Goal: Contribute content: Contribute content

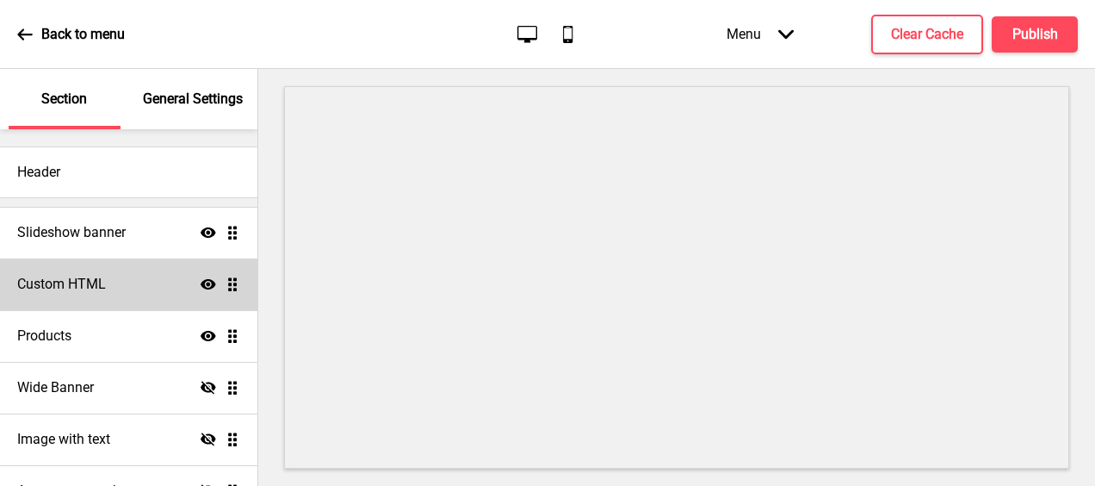
click at [115, 290] on div "Custom HTML Show Drag" at bounding box center [128, 284] width 257 height 52
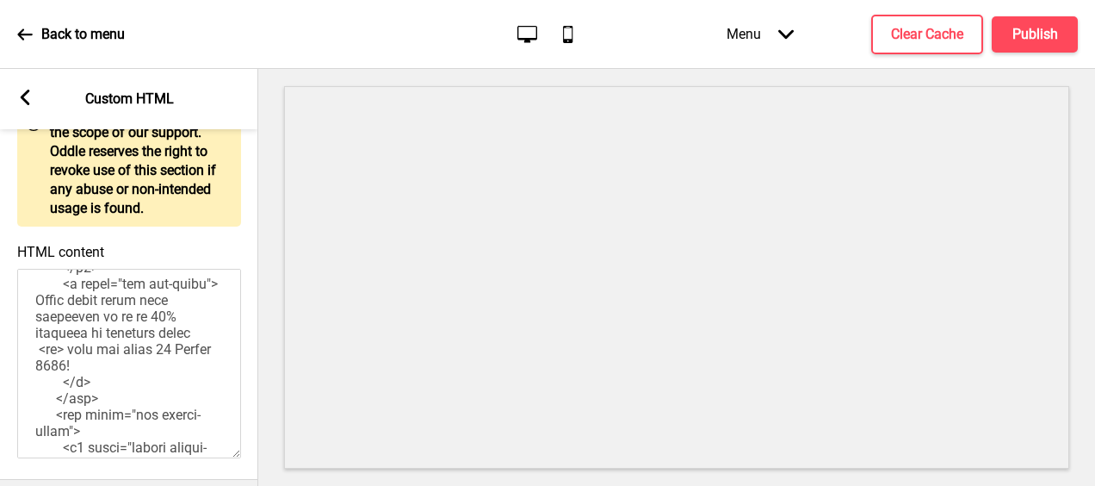
scroll to position [603, 0]
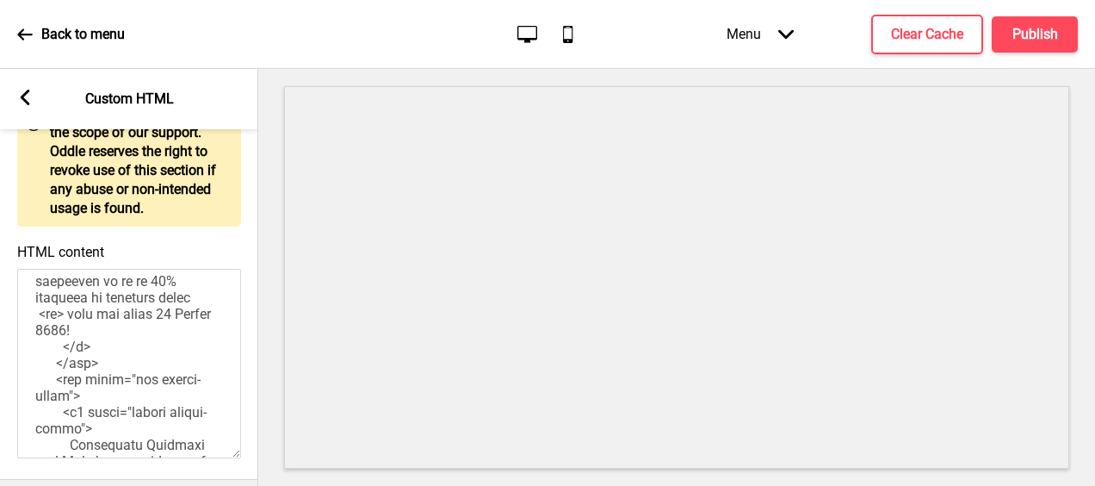
click at [85, 356] on textarea "HTML content" at bounding box center [129, 363] width 224 height 189
drag, startPoint x: 121, startPoint y: 357, endPoint x: 72, endPoint y: 405, distance: 67.6
click at [70, 406] on textarea "HTML content" at bounding box center [129, 363] width 224 height 189
paste textarea "early bird promotion of up to 25% from now until [DATE]"
click at [118, 358] on textarea "HTML content" at bounding box center [129, 363] width 224 height 189
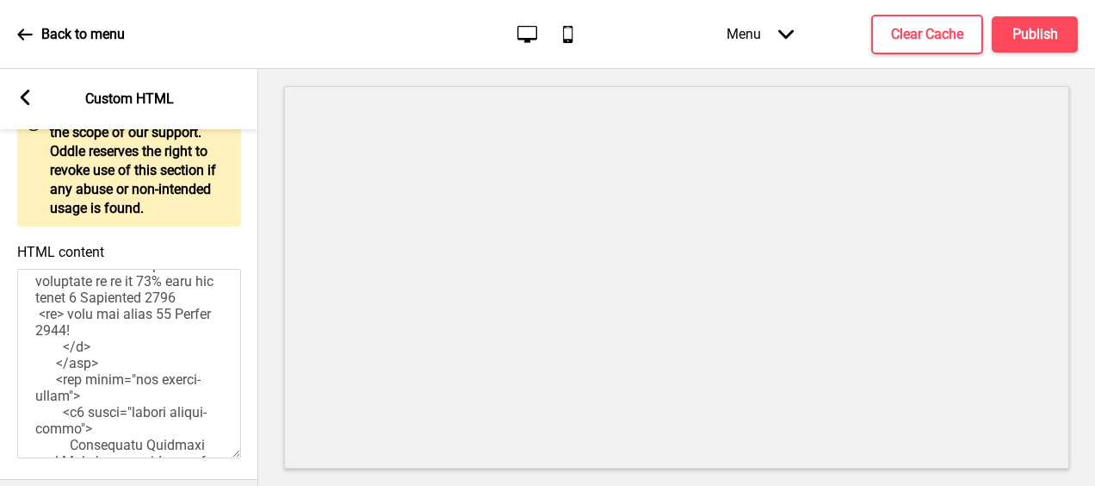
drag, startPoint x: 83, startPoint y: 393, endPoint x: 133, endPoint y: 409, distance: 52.3
click at [133, 409] on textarea "HTML content" at bounding box center [129, 363] width 224 height 189
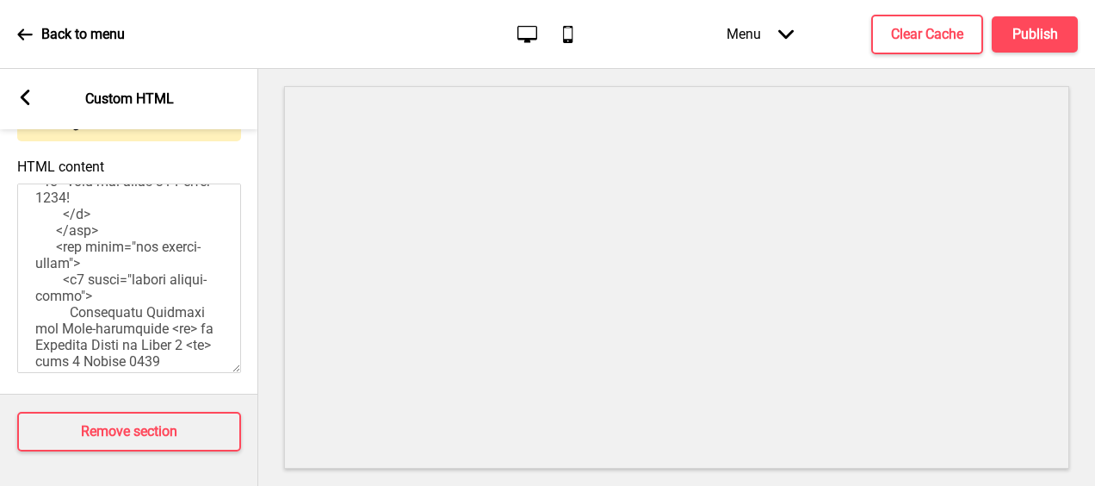
scroll to position [689, 0]
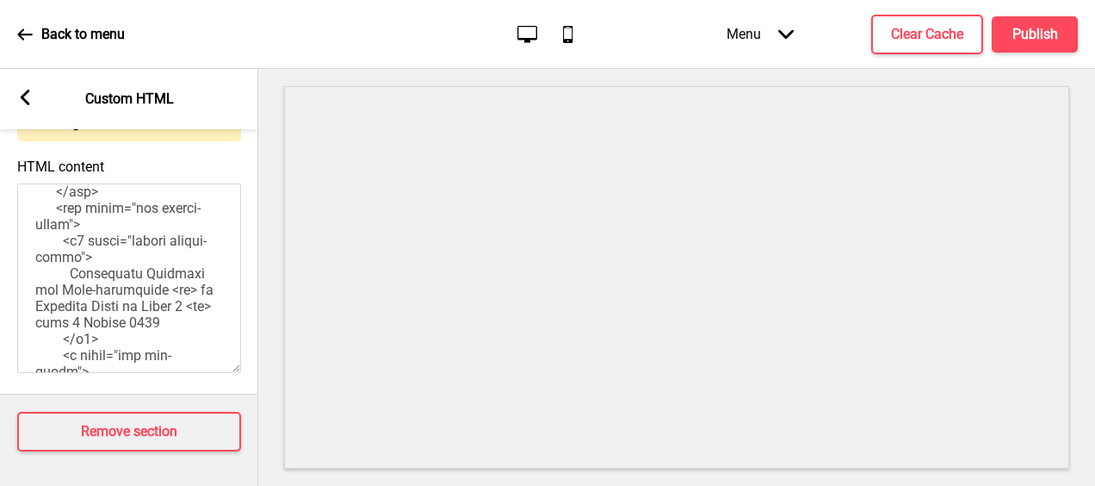
click at [178, 255] on textarea "HTML content" at bounding box center [129, 277] width 224 height 189
drag, startPoint x: 77, startPoint y: 275, endPoint x: 26, endPoint y: 272, distance: 50.9
click at [26, 272] on textarea "HTML content" at bounding box center [129, 277] width 224 height 189
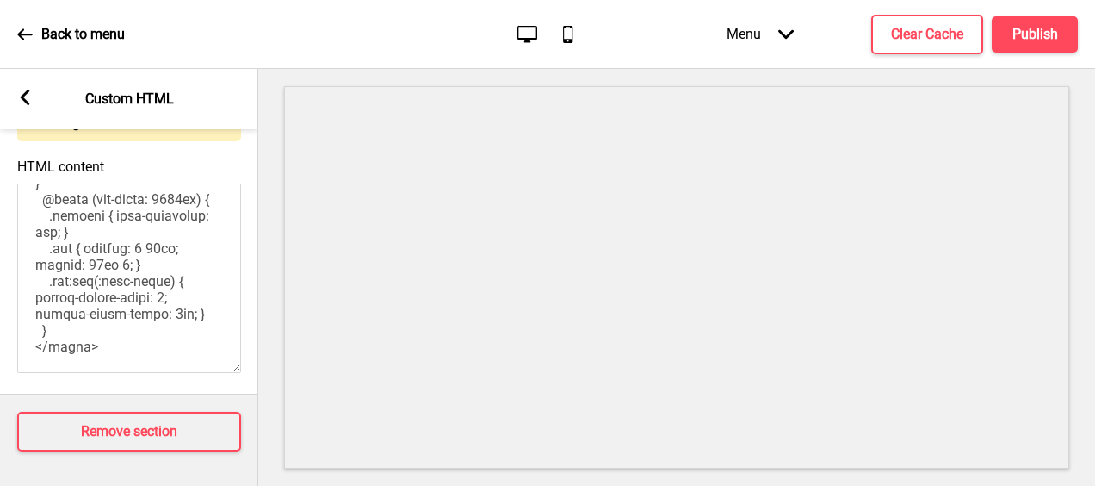
scroll to position [1554, 0]
click at [1056, 29] on h4 "Publish" at bounding box center [1036, 34] width 46 height 19
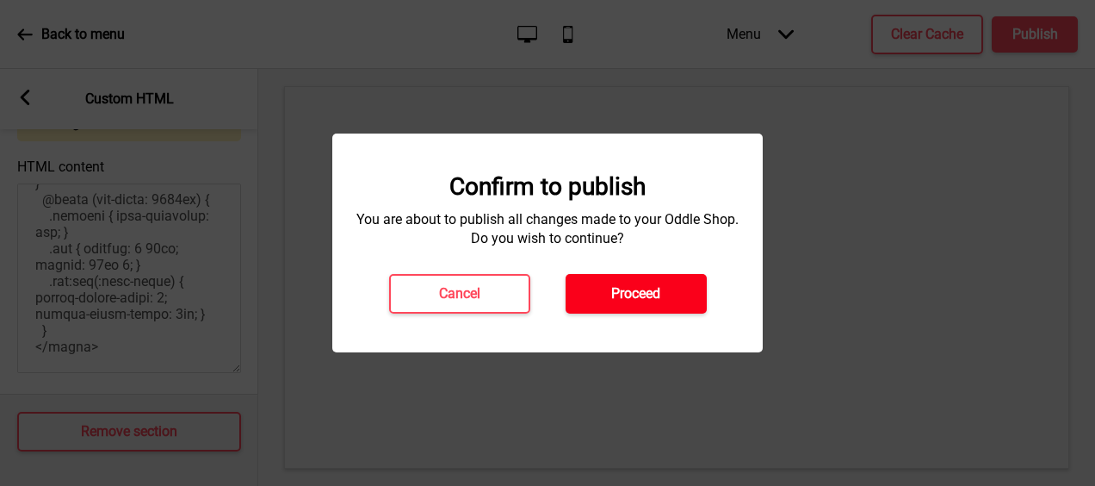
click at [592, 294] on button "Proceed" at bounding box center [636, 294] width 141 height 40
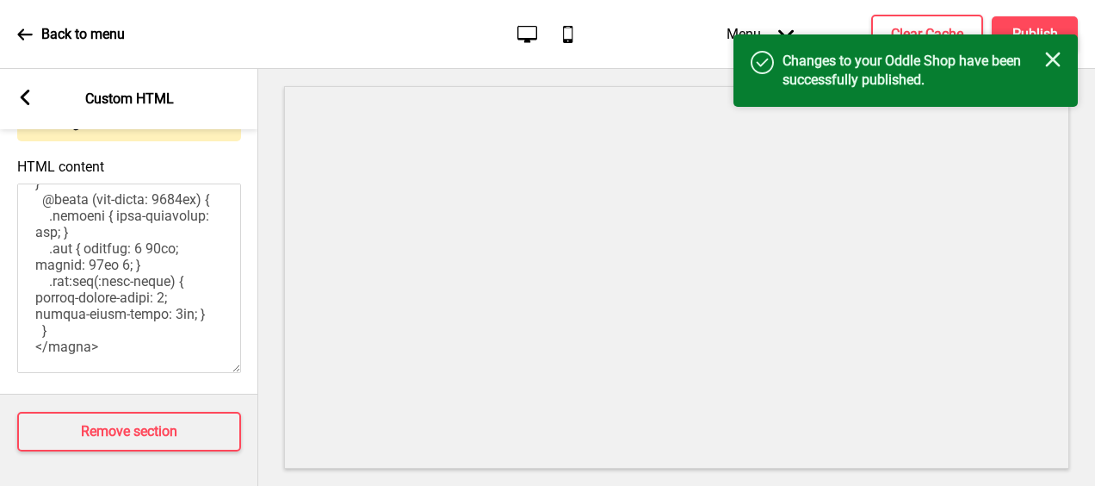
click at [1050, 61] on rect at bounding box center [1052, 59] width 15 height 15
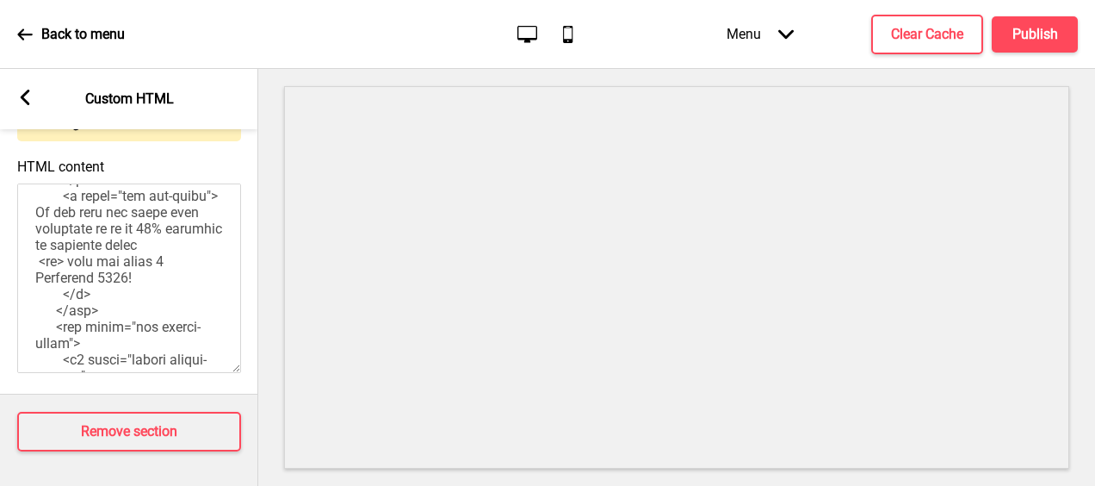
scroll to position [607, 0]
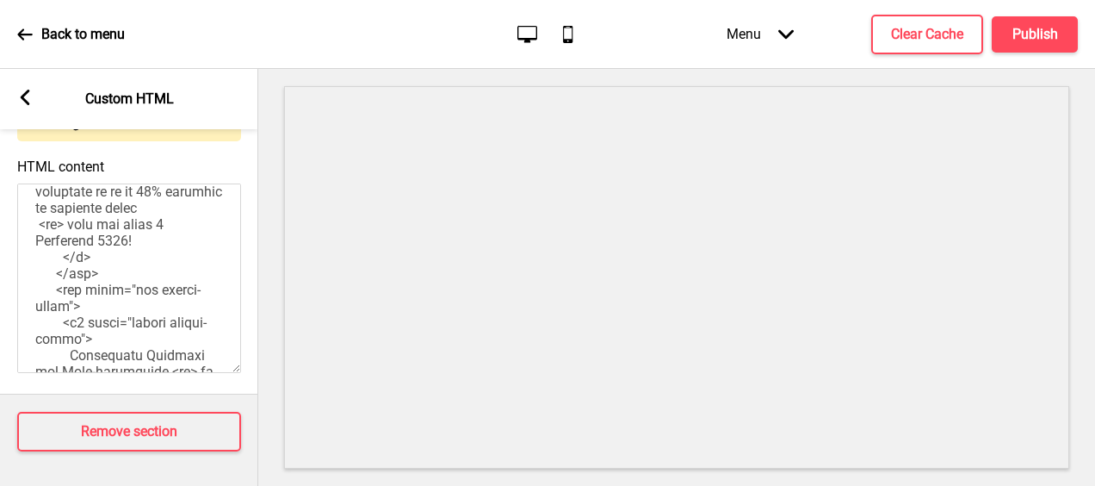
drag, startPoint x: 84, startPoint y: 251, endPoint x: 157, endPoint y: 251, distance: 72.3
click at [157, 251] on textarea "HTML content" at bounding box center [129, 277] width 224 height 189
type textarea "<!-- Version 1.1 --> <style> /* Please replace #annoucement-x with another id i…"
click at [1035, 32] on h4 "Publish" at bounding box center [1036, 34] width 46 height 19
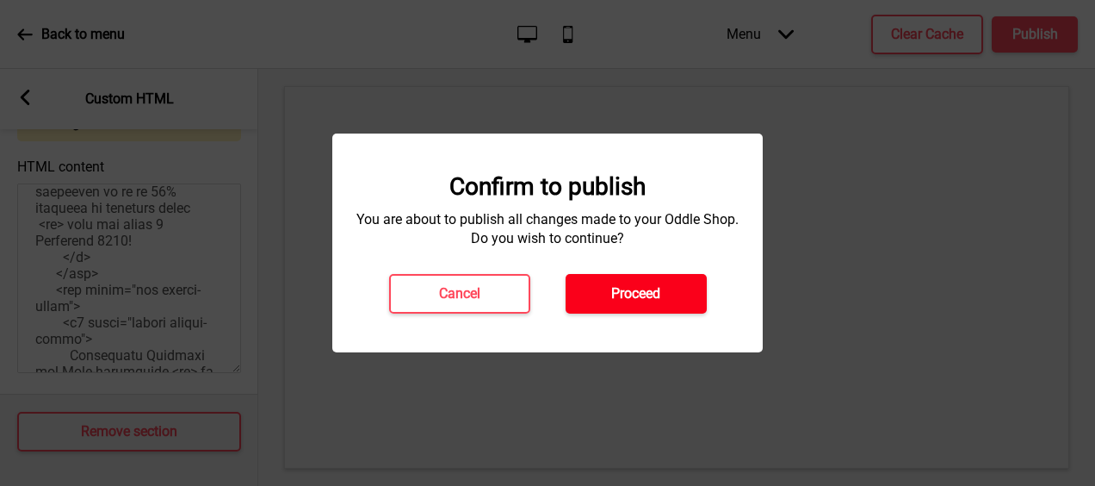
click at [612, 299] on h4 "Proceed" at bounding box center [635, 293] width 49 height 19
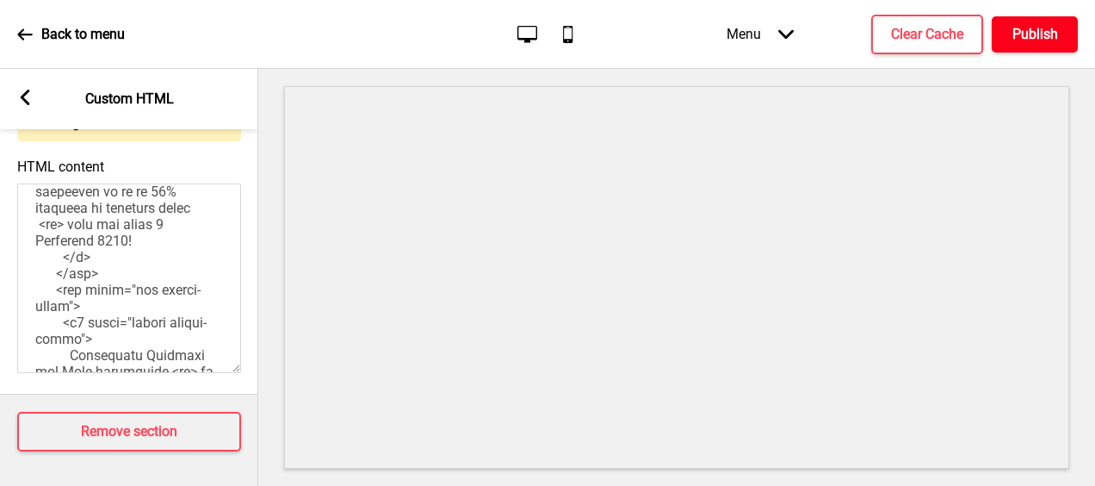
click at [1026, 36] on h4 "Publish" at bounding box center [1036, 34] width 46 height 19
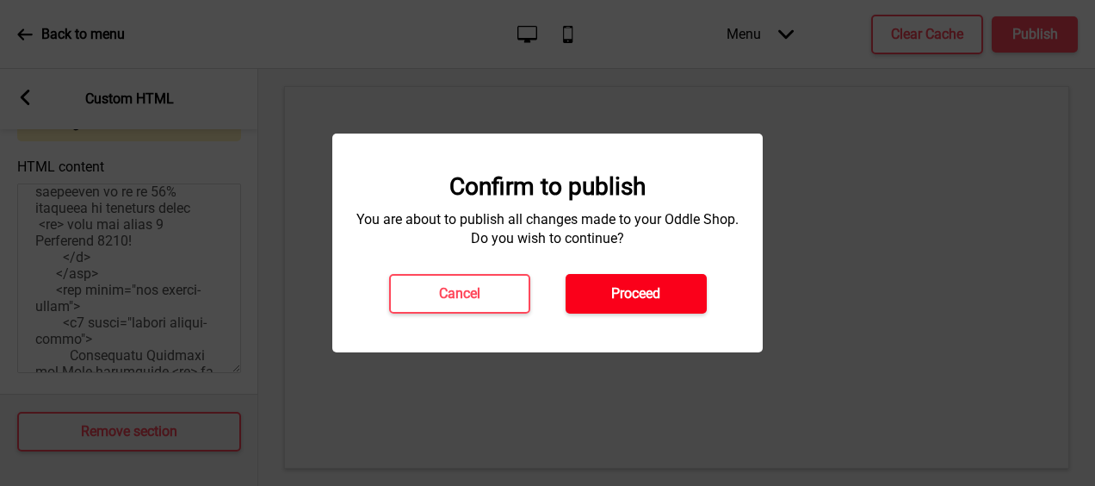
click at [612, 295] on h4 "Proceed" at bounding box center [635, 293] width 49 height 19
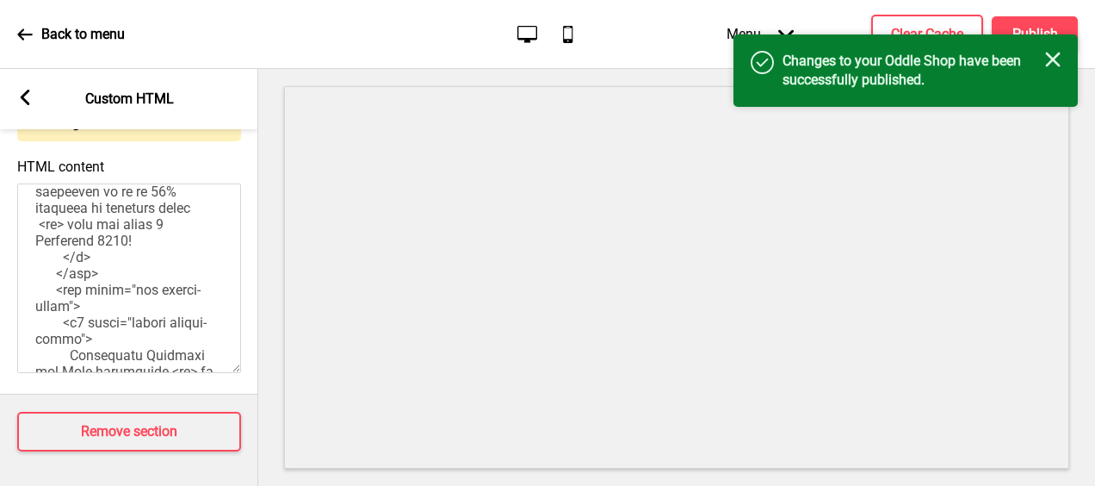
click at [1058, 59] on icon "Close" at bounding box center [1052, 59] width 15 height 15
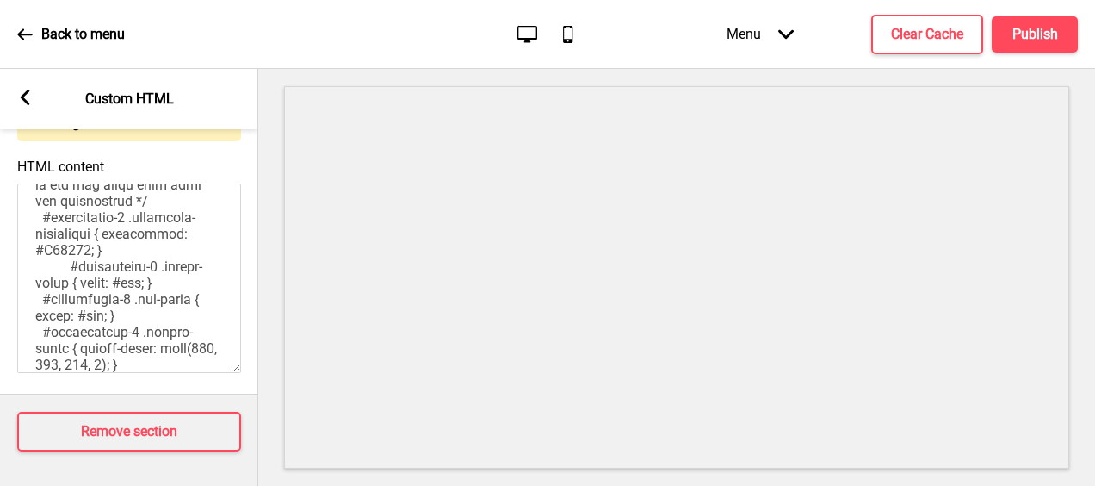
scroll to position [349, 0]
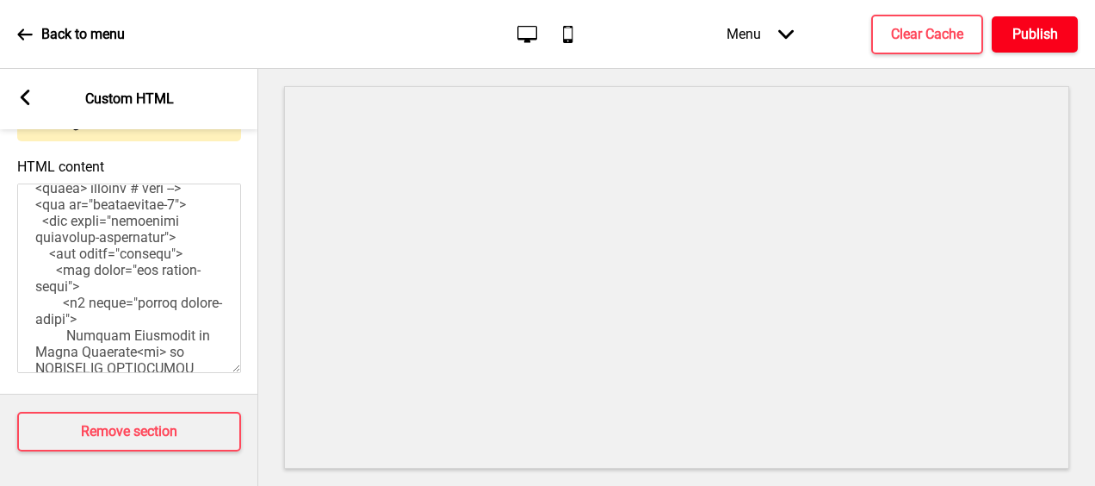
click at [1032, 40] on h4 "Publish" at bounding box center [1036, 34] width 46 height 19
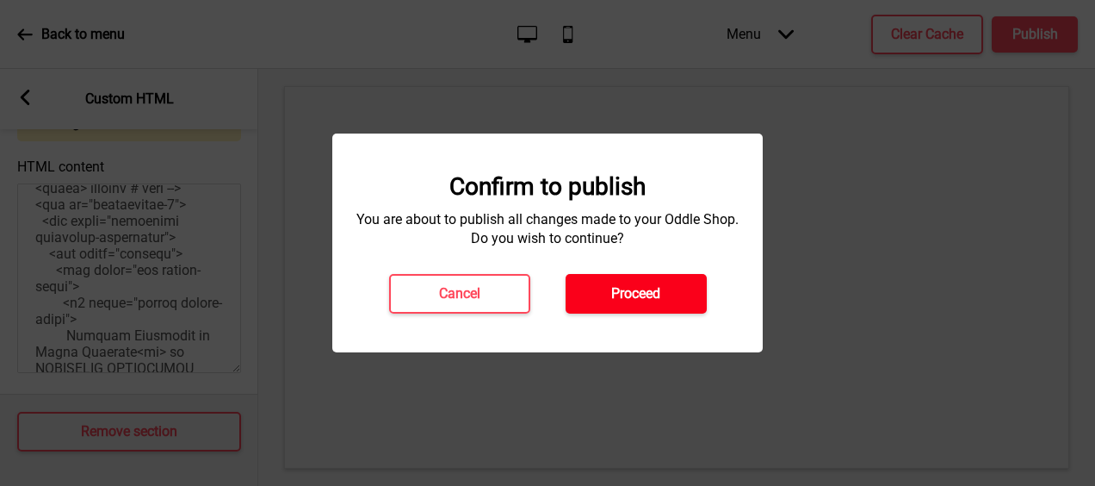
click at [615, 296] on h4 "Proceed" at bounding box center [635, 293] width 49 height 19
